Goal: Task Accomplishment & Management: Use online tool/utility

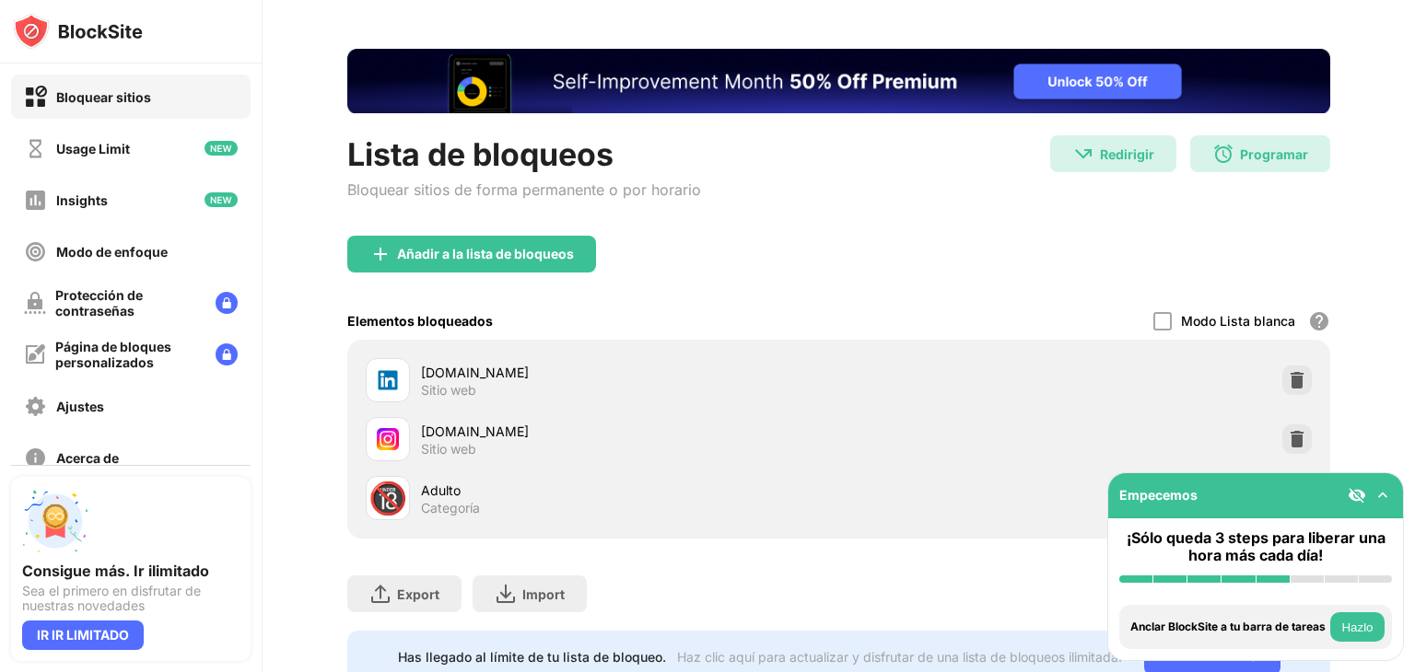
scroll to position [66, 0]
click at [1287, 436] on img at bounding box center [1296, 439] width 18 height 18
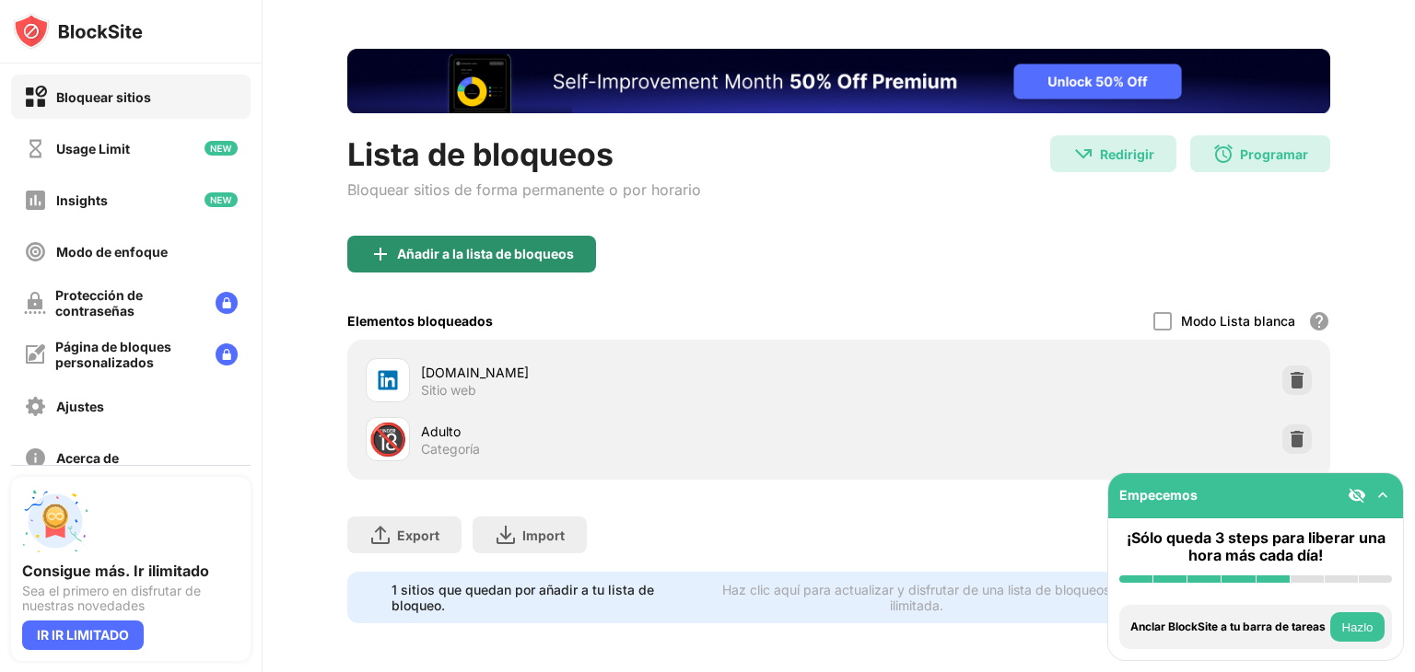
click at [576, 255] on div "Añadir a la lista de bloqueos" at bounding box center [471, 254] width 249 height 37
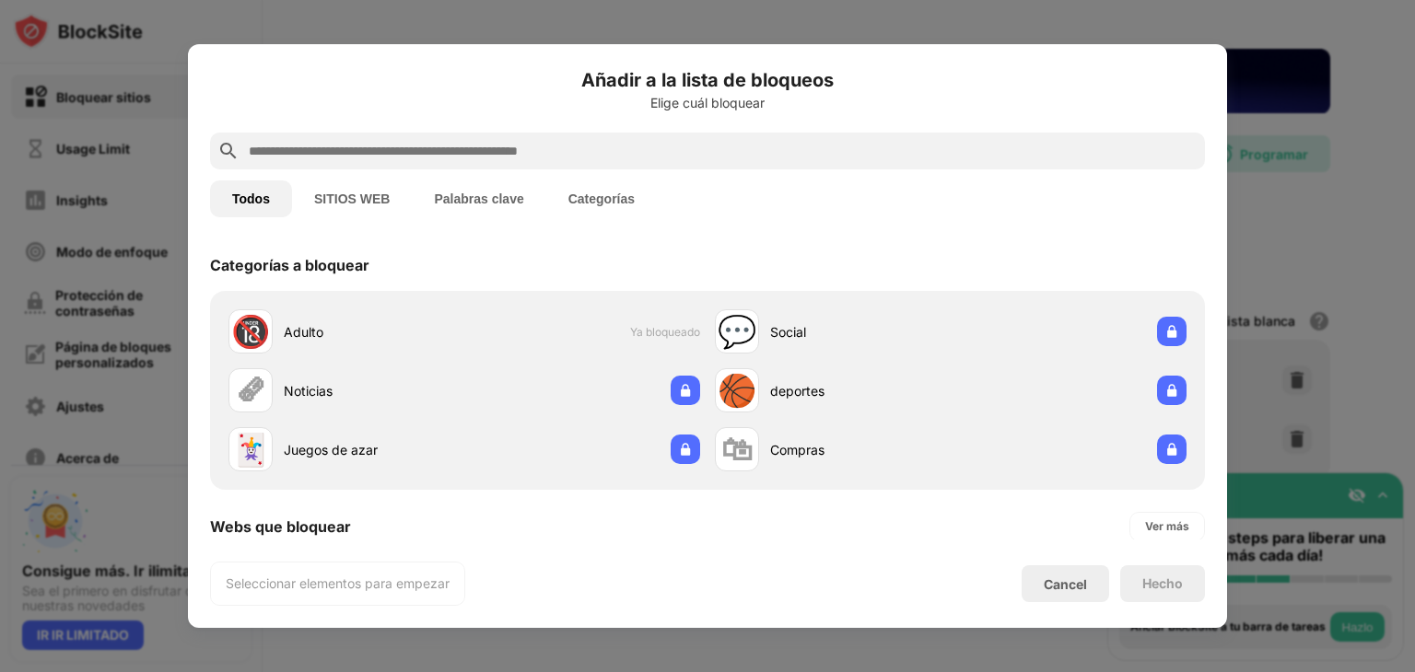
click at [430, 168] on div at bounding box center [707, 151] width 995 height 37
click at [385, 164] on div at bounding box center [707, 151] width 995 height 37
click at [367, 156] on input "text" at bounding box center [722, 151] width 950 height 22
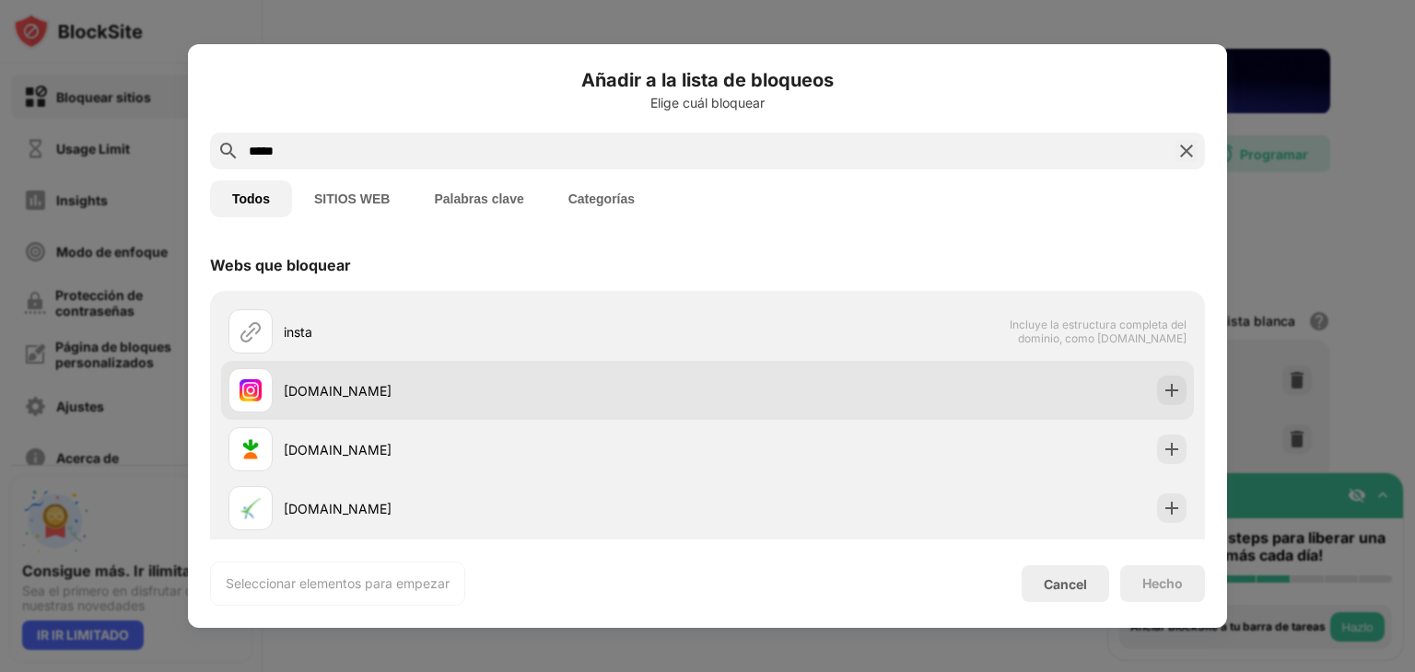
type input "*****"
click at [472, 389] on div "[DOMAIN_NAME]" at bounding box center [496, 390] width 424 height 19
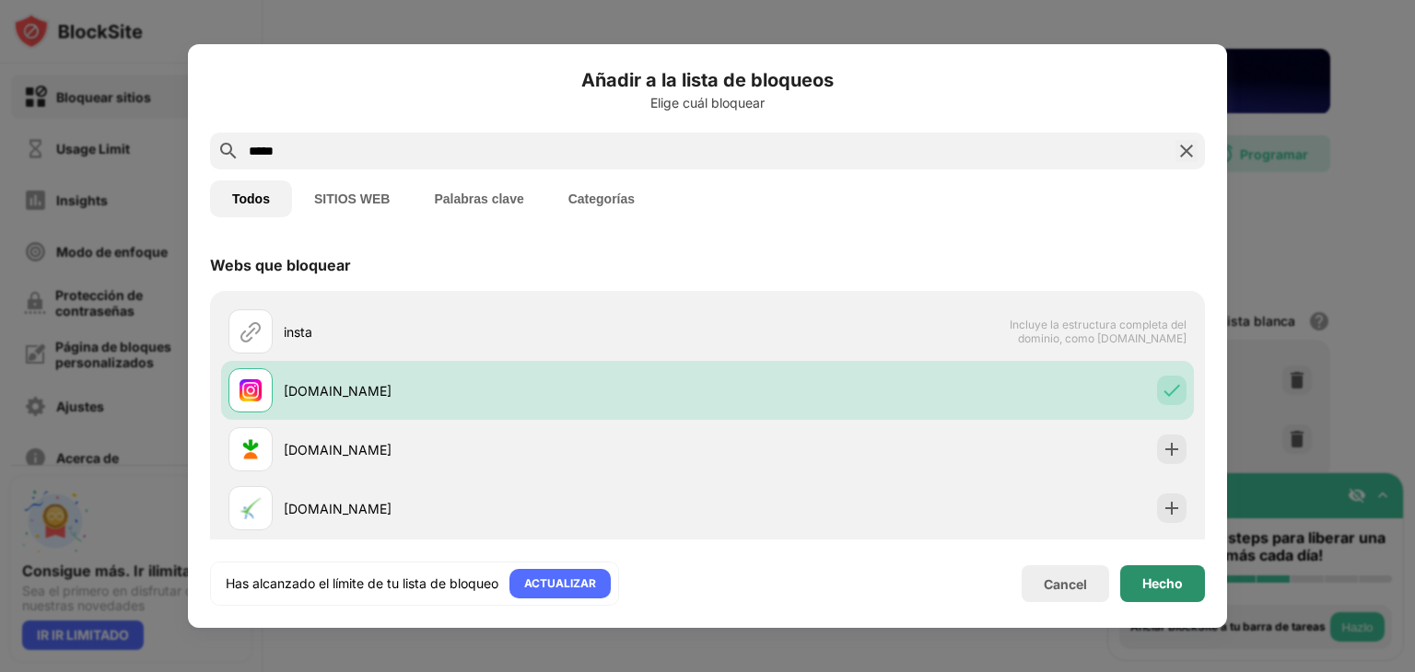
click at [1175, 593] on div "Hecho" at bounding box center [1162, 583] width 85 height 37
